Goal: Task Accomplishment & Management: Manage account settings

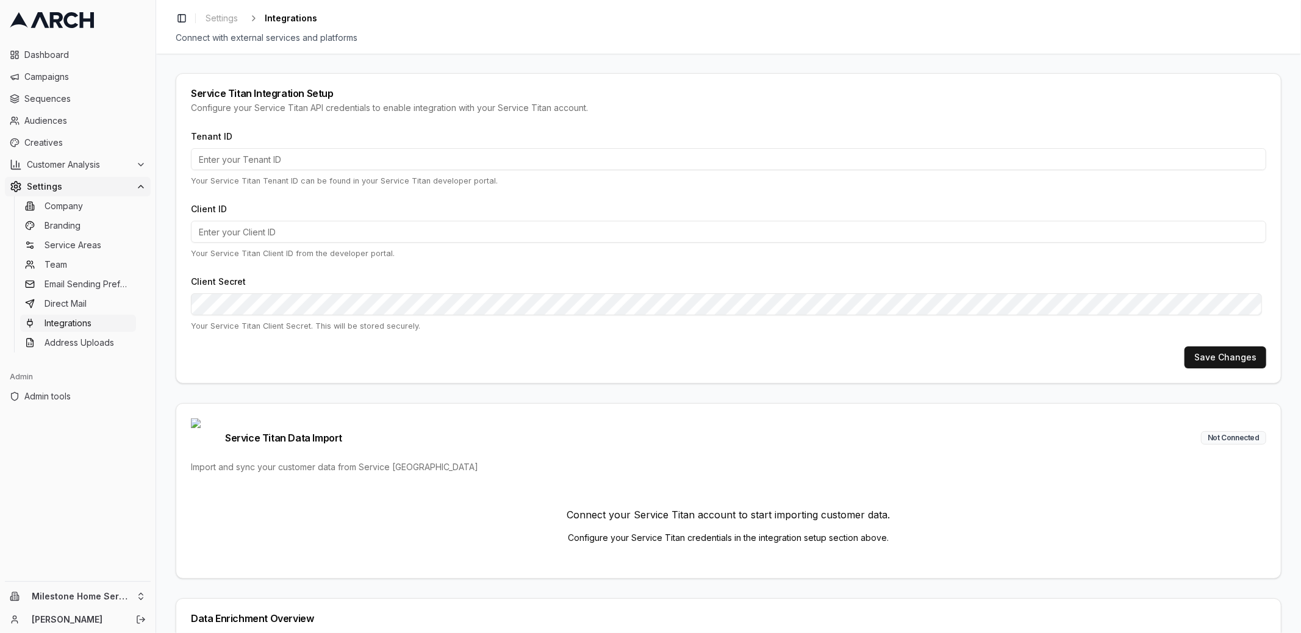
type input "jono"
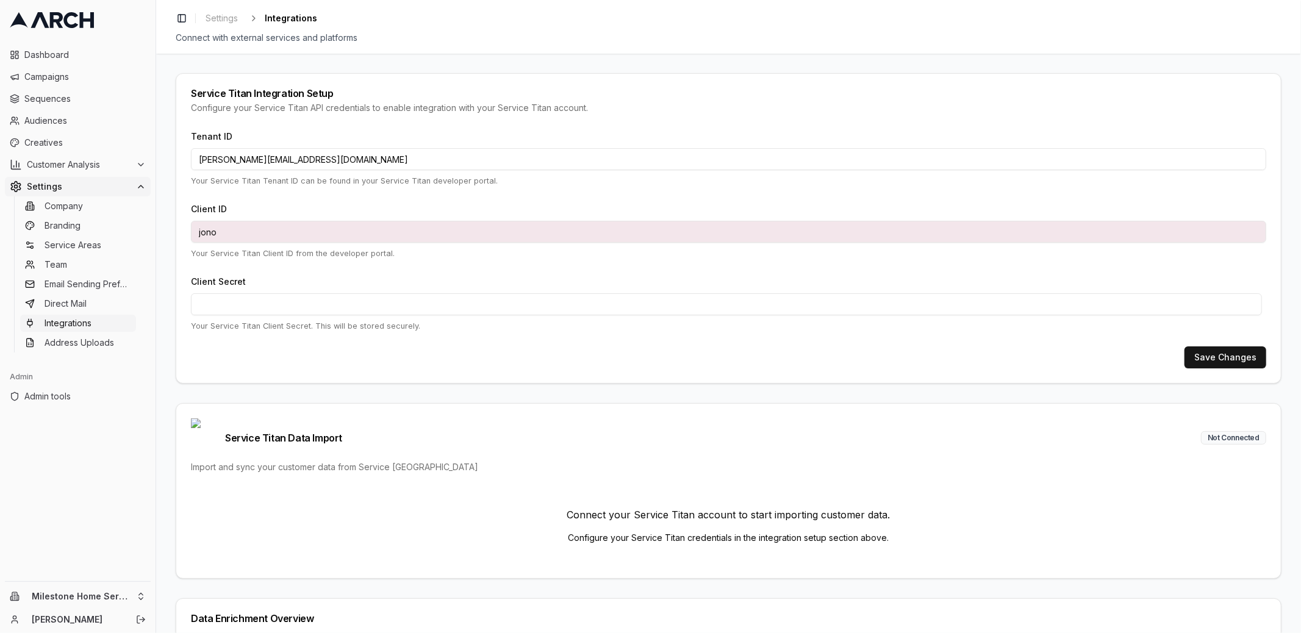
click at [497, 103] on div "Configure your Service Titan API credentials to enable integration with your Se…" at bounding box center [728, 108] width 1075 height 12
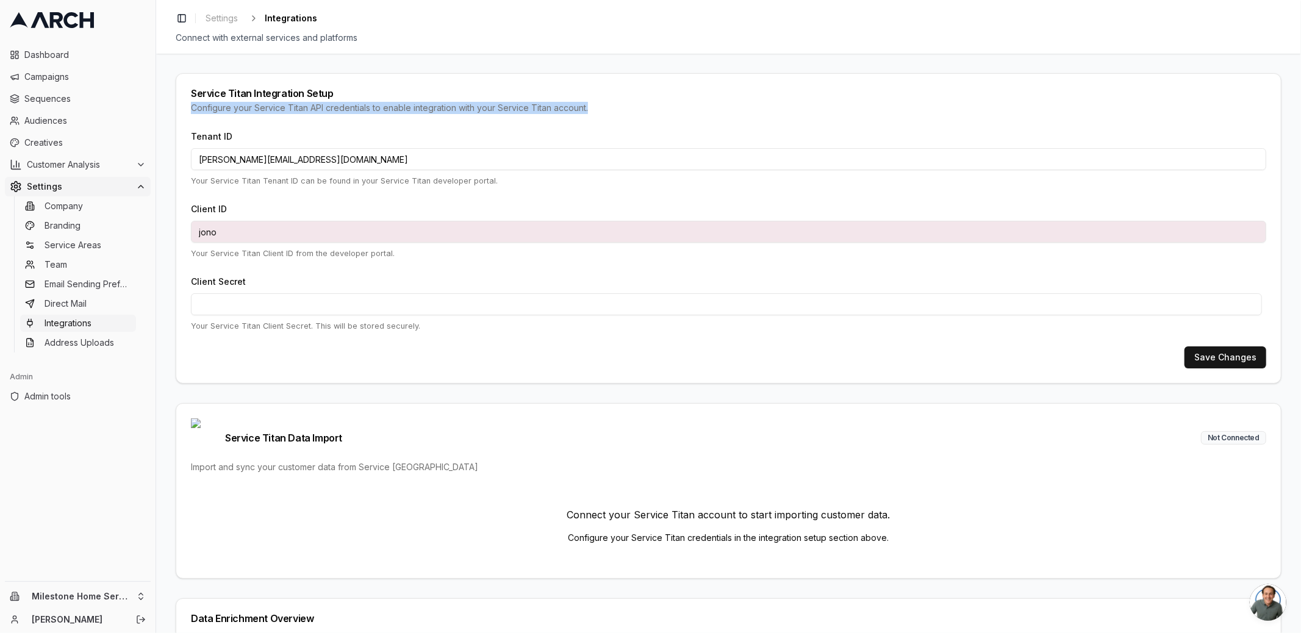
click at [497, 103] on div "Configure your Service Titan API credentials to enable integration with your Se…" at bounding box center [728, 108] width 1075 height 12
click at [479, 106] on div "Configure your Service Titan API credentials to enable integration with your Se…" at bounding box center [728, 108] width 1075 height 12
click at [359, 165] on input "[PERSON_NAME][EMAIL_ADDRESS][DOMAIN_NAME]" at bounding box center [728, 159] width 1075 height 22
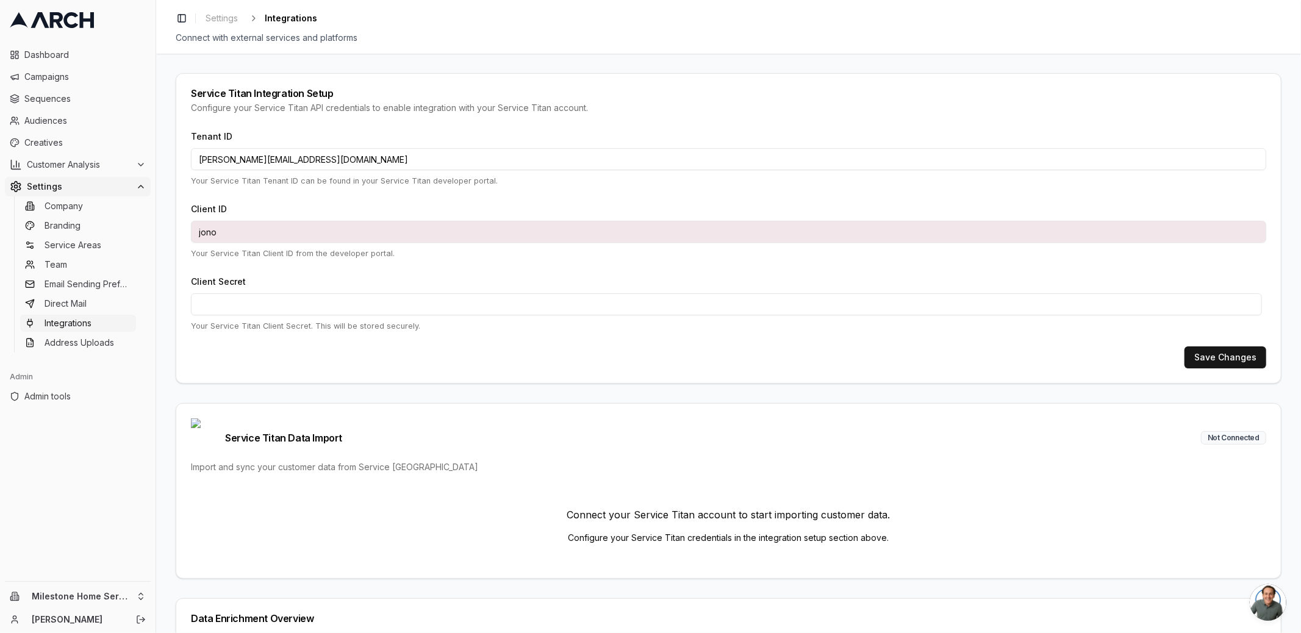
paste input "2664964514"
type input "2664964514"
click at [405, 228] on input "jono" at bounding box center [728, 232] width 1075 height 22
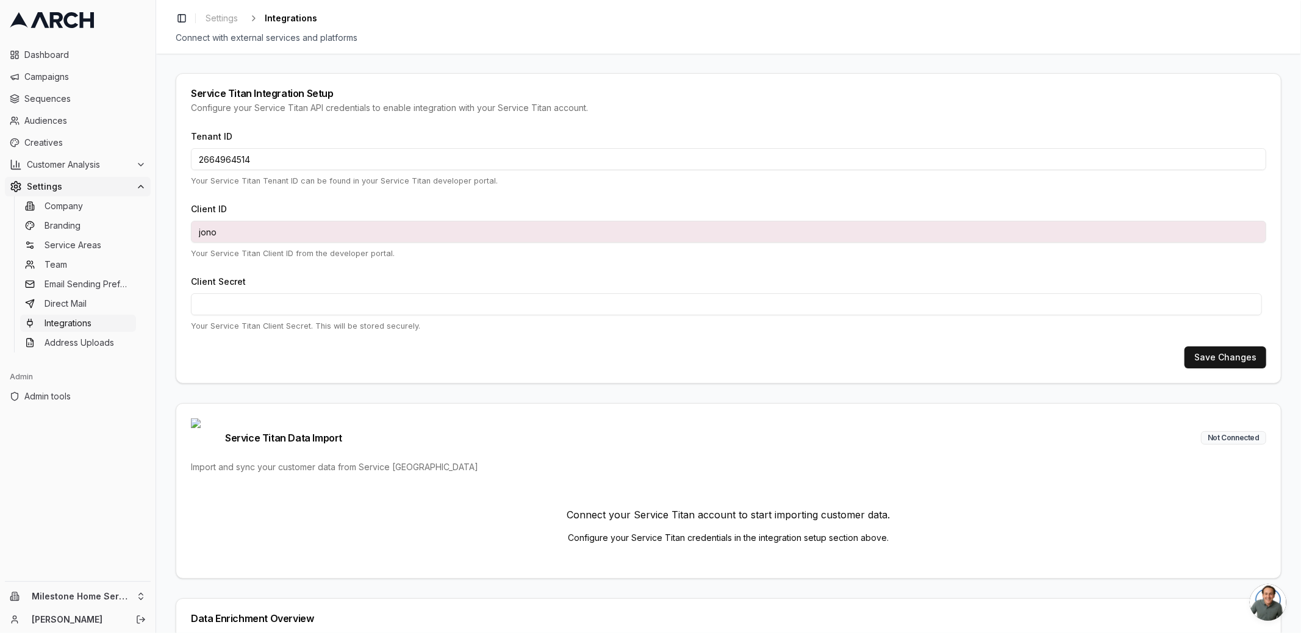
paste input "cid.37rbmulqlu02btsqr5vbj6v0f"
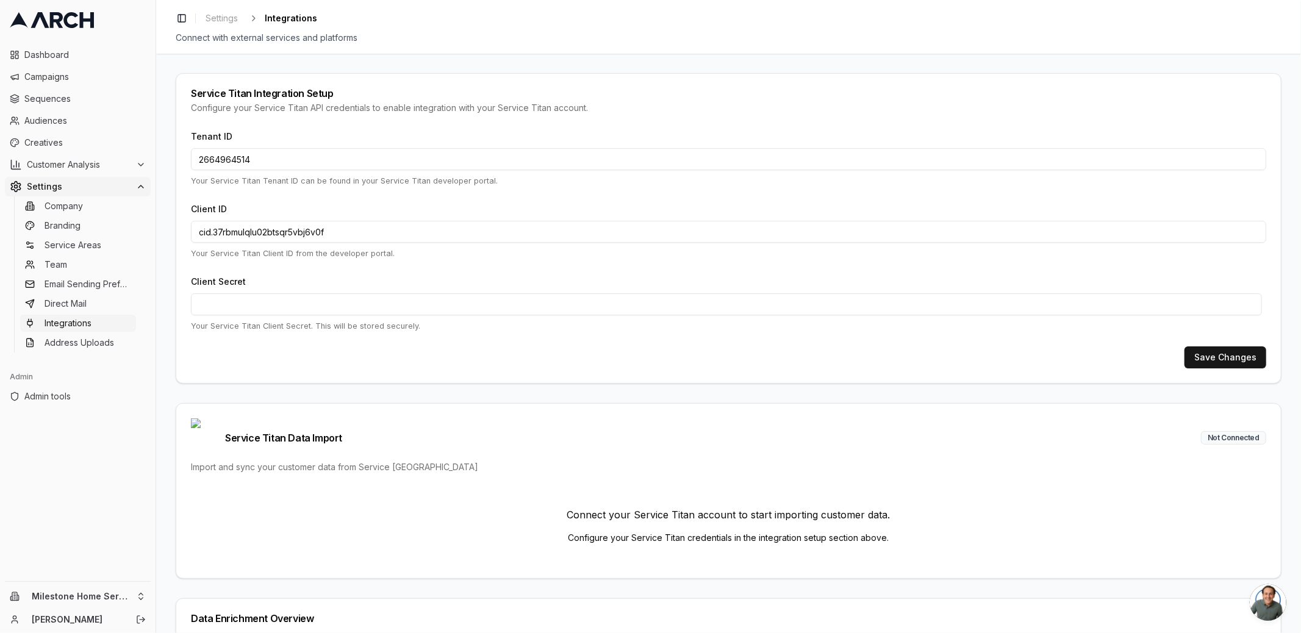
type input "cid.37rbmulqlu02btsqr5vbj6v0f"
click at [1237, 357] on button "Save Changes" at bounding box center [1226, 357] width 82 height 22
